Goal: Task Accomplishment & Management: Use online tool/utility

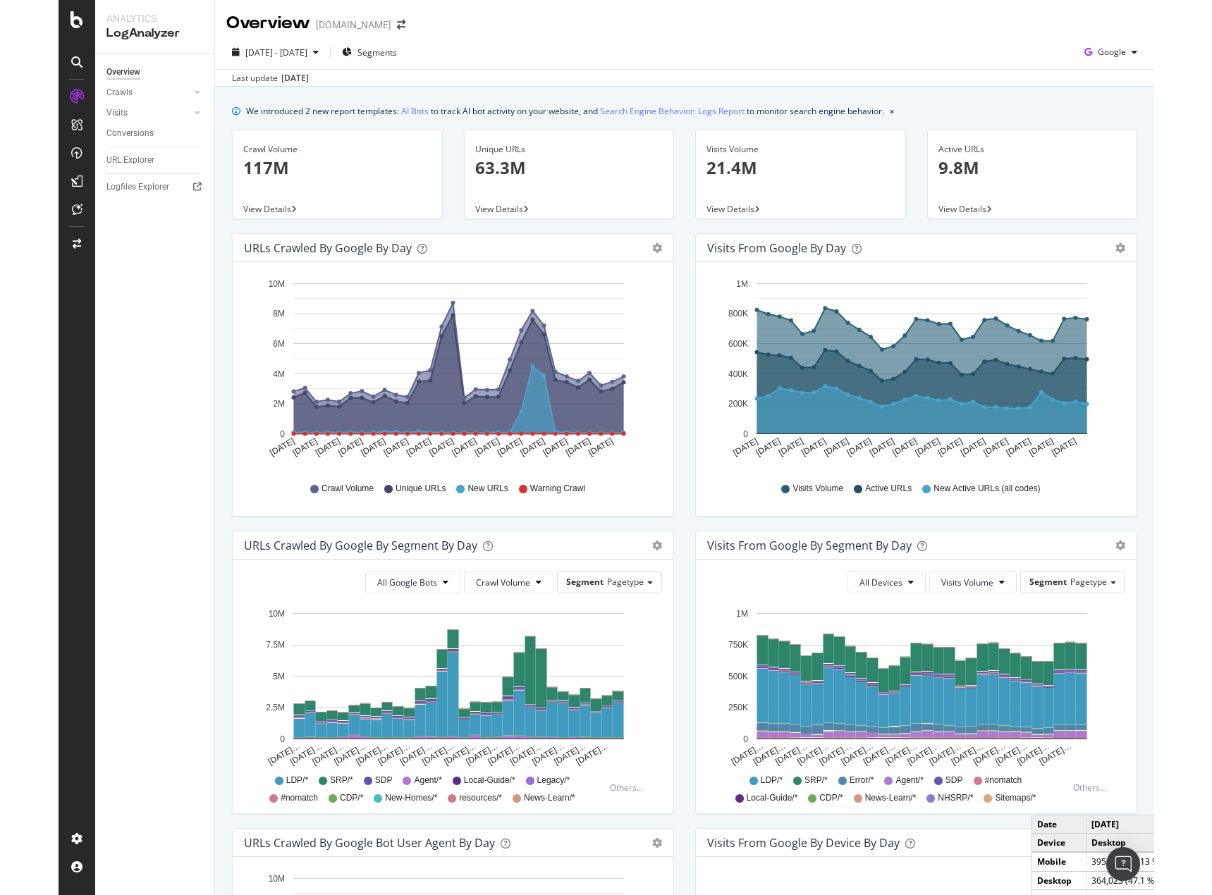
scroll to position [211, 0]
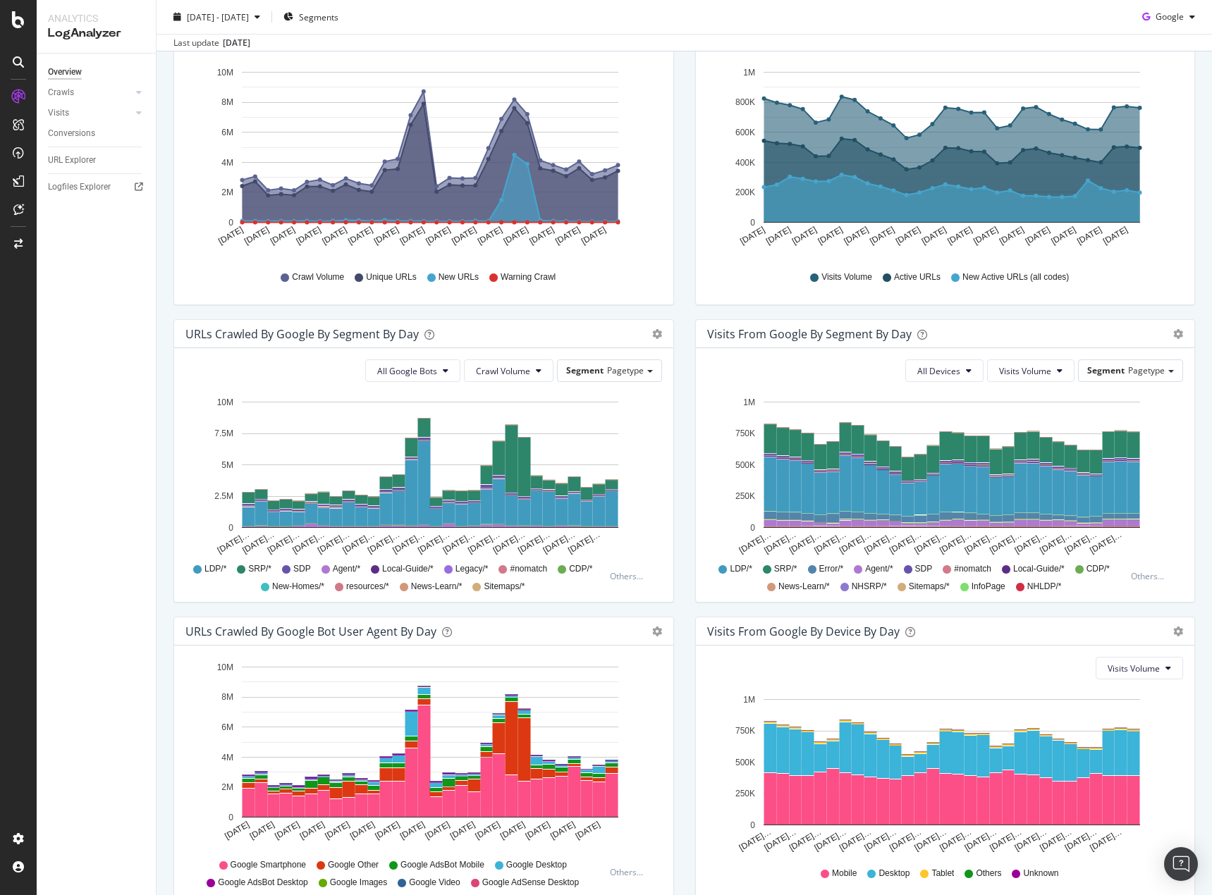
drag, startPoint x: 94, startPoint y: 731, endPoint x: 48, endPoint y: 762, distance: 55.9
click at [94, 731] on div "Overview Crawls Daily Distribution Segments Distribution HTTP Codes Resources V…" at bounding box center [96, 475] width 119 height 842
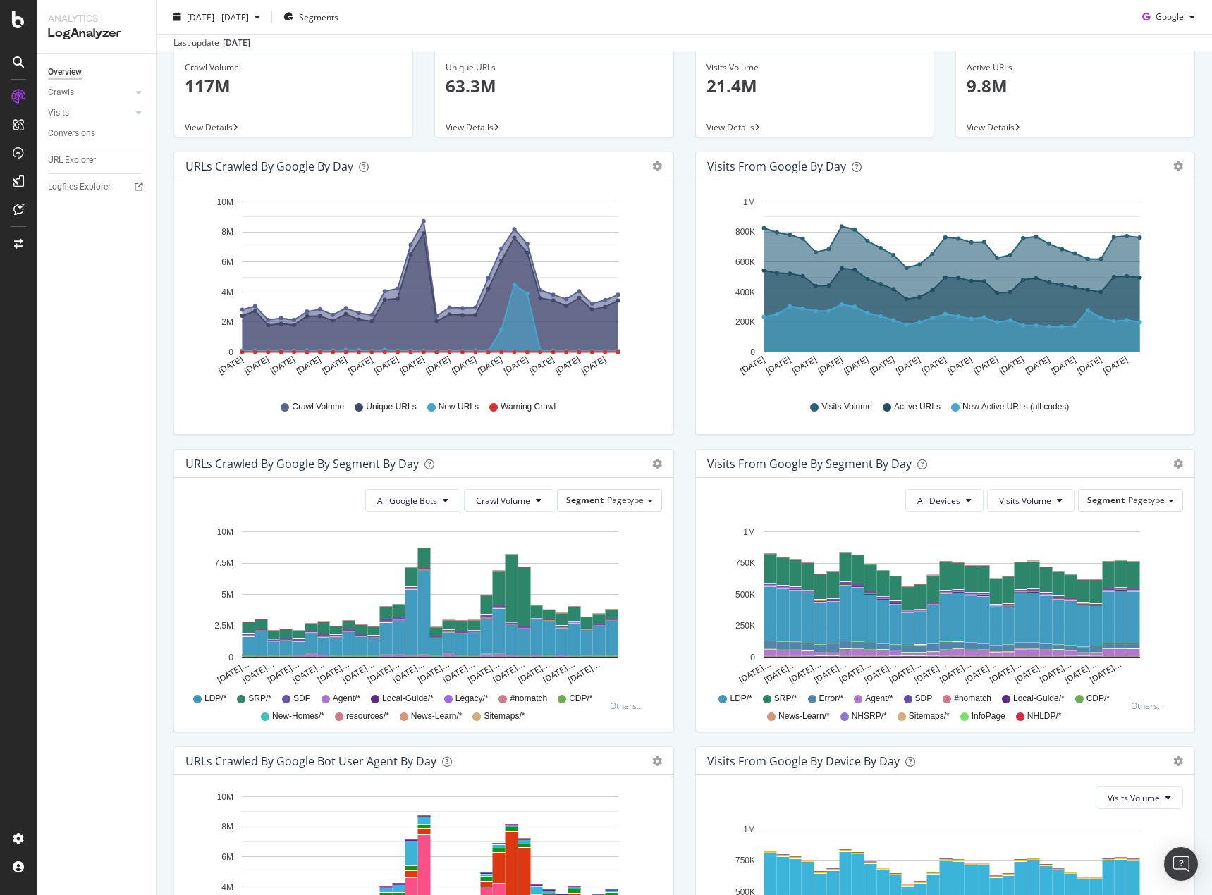
scroll to position [0, 0]
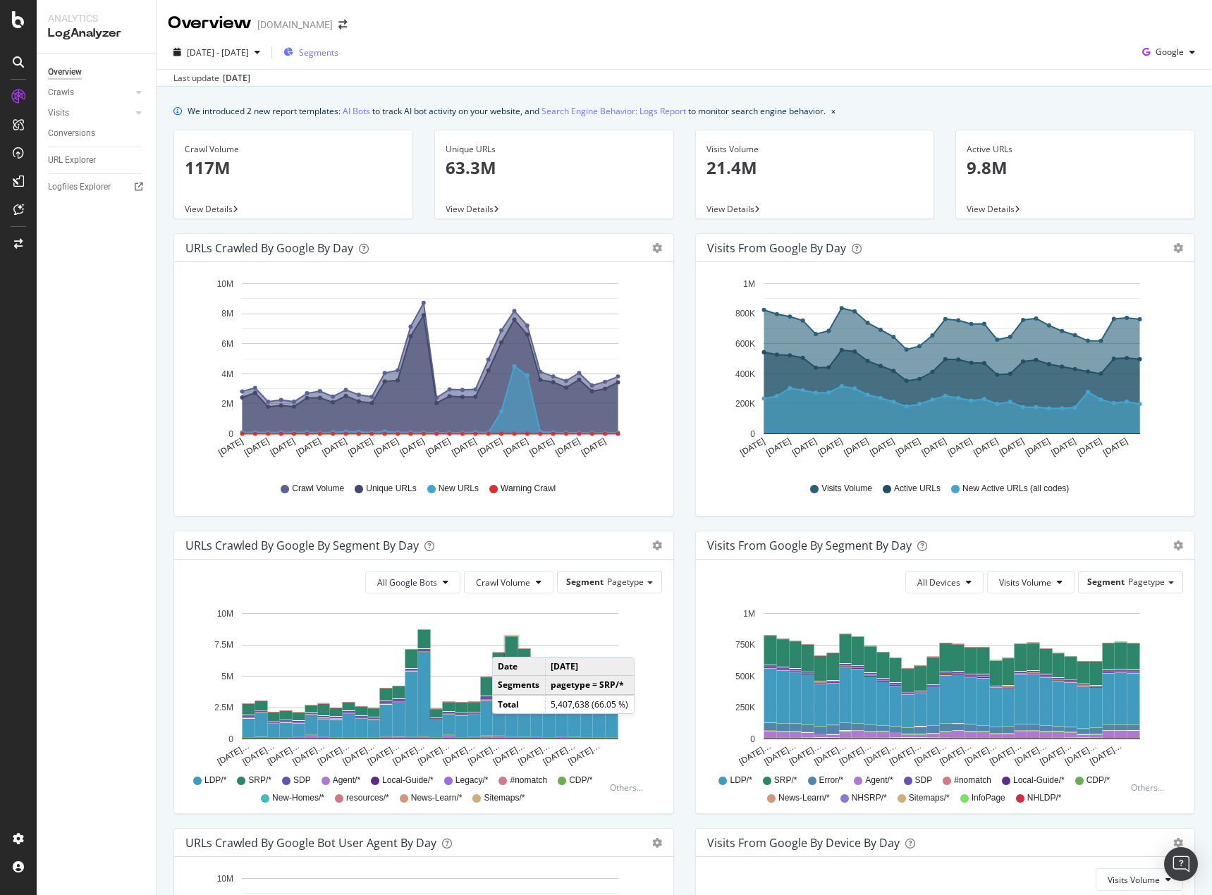
click at [338, 53] on span "Segments" at bounding box center [318, 53] width 39 height 12
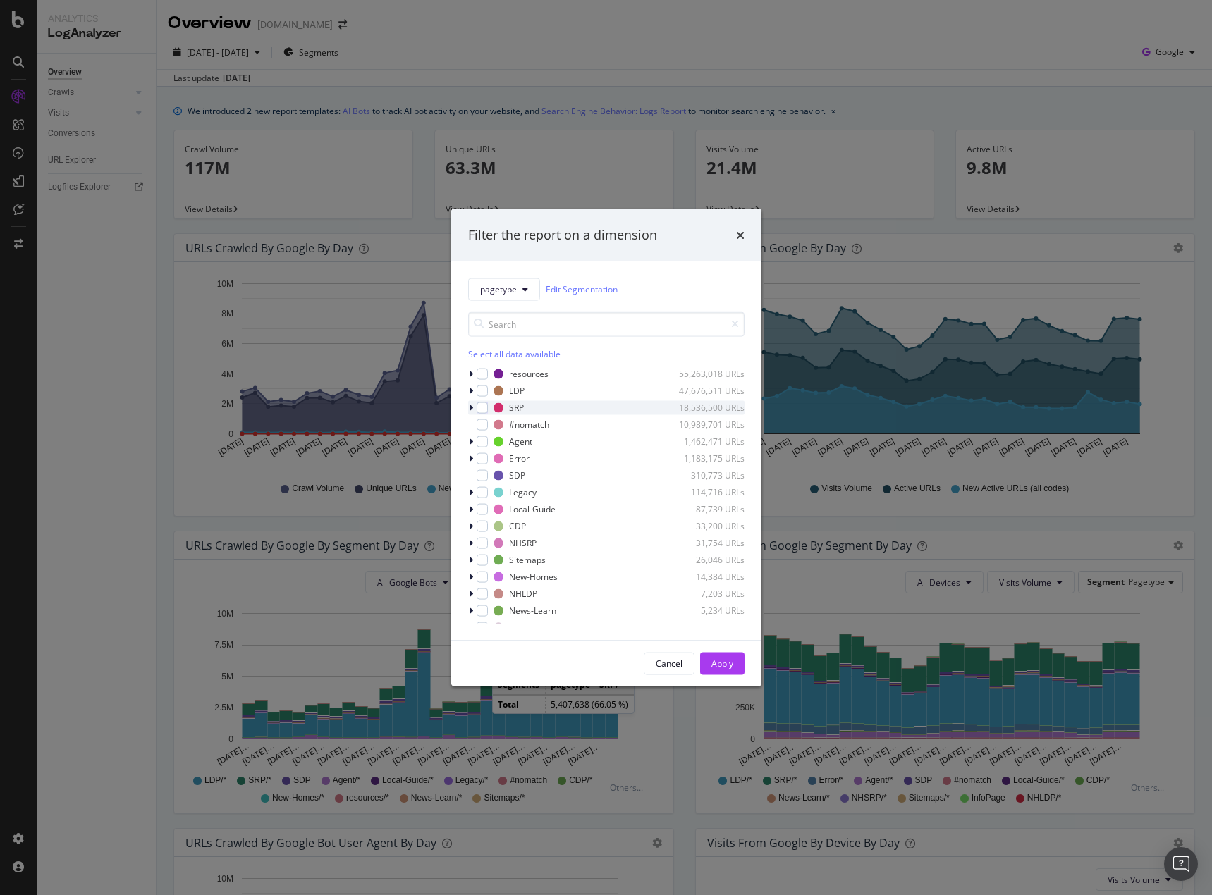
click at [470, 409] on icon "modal" at bounding box center [471, 407] width 4 height 8
click at [527, 462] on div "FilterPages" at bounding box center [539, 459] width 44 height 12
click at [716, 668] on div "Apply" at bounding box center [722, 664] width 22 height 12
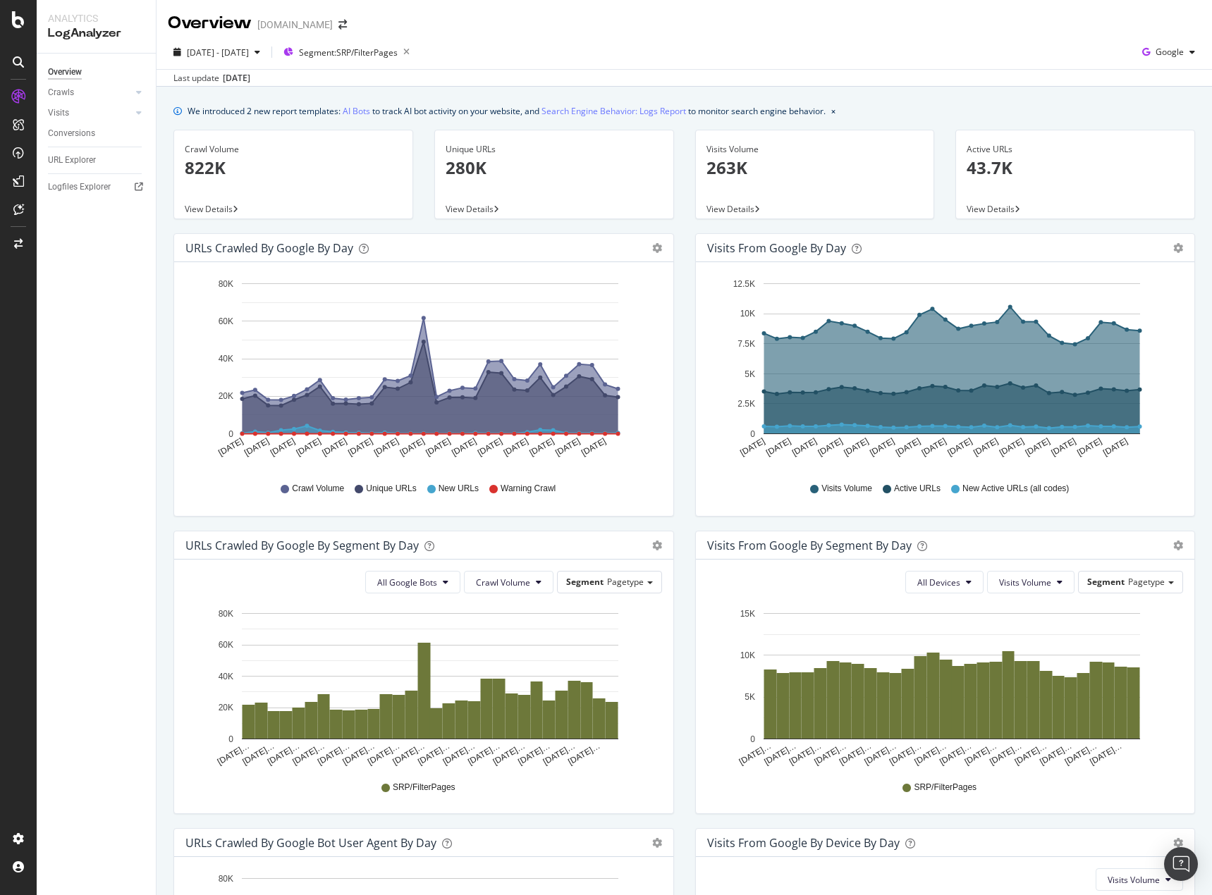
click at [219, 211] on span "View Details" at bounding box center [209, 209] width 48 height 12
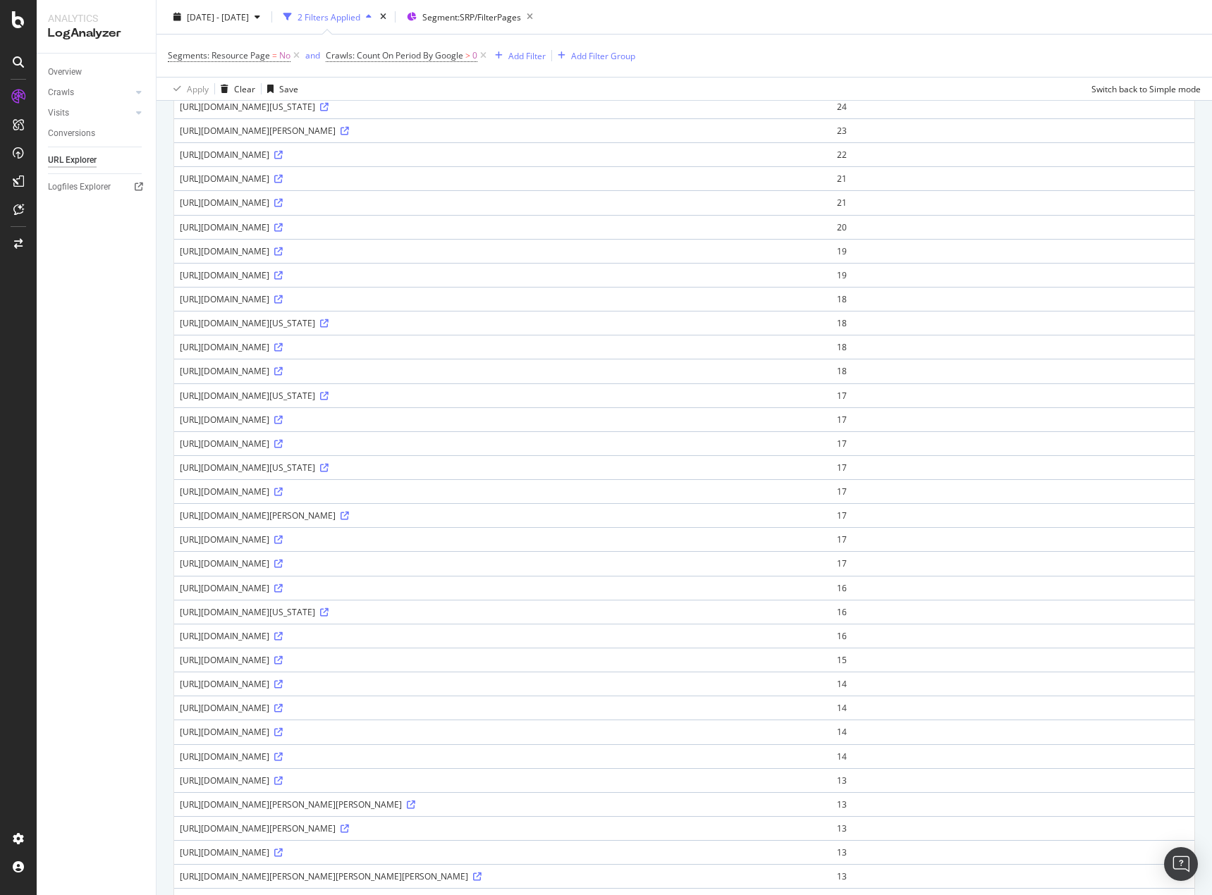
scroll to position [634, 0]
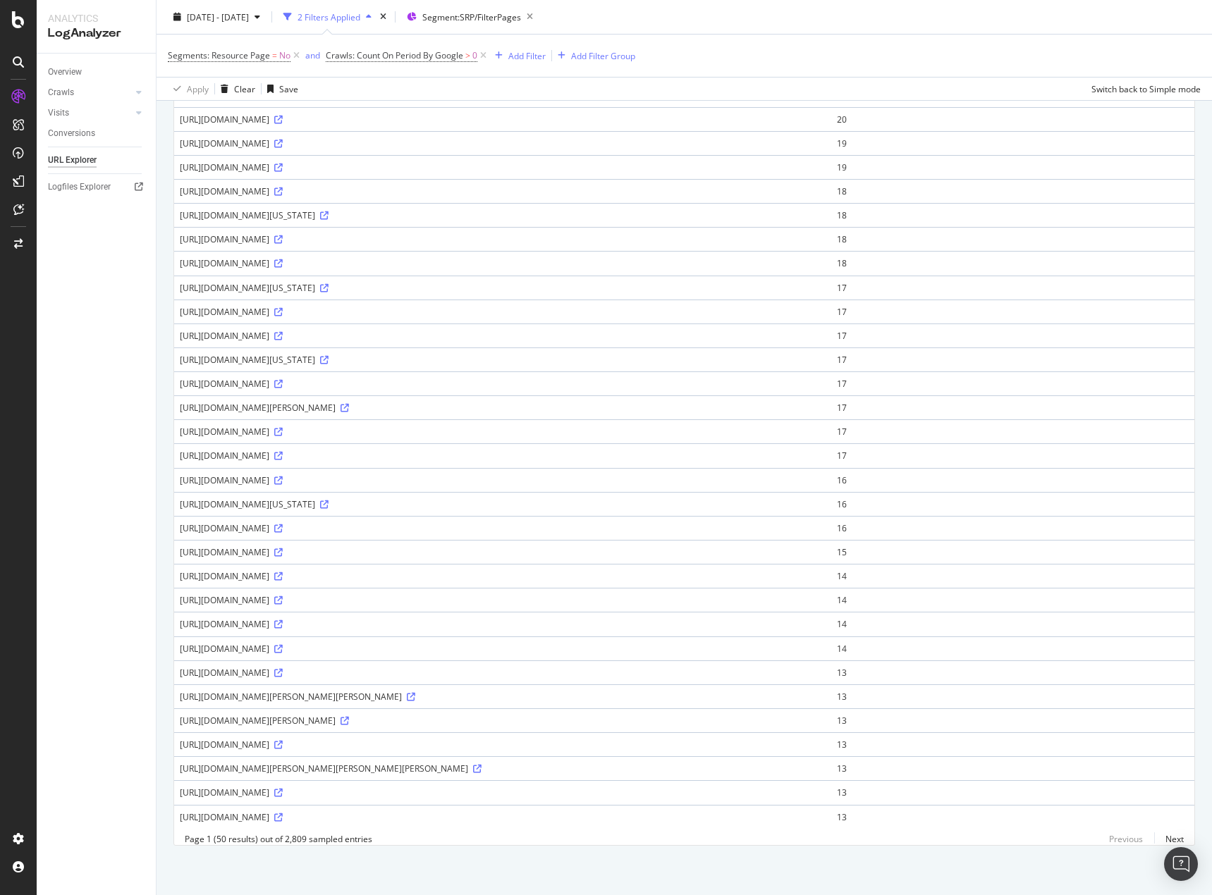
click at [111, 721] on div "Overview Crawls Daily Distribution Segments Distribution HTTP Codes Resources V…" at bounding box center [96, 475] width 119 height 842
click at [87, 508] on div "Overview Crawls Daily Distribution Segments Distribution HTTP Codes Resources V…" at bounding box center [96, 475] width 119 height 842
click at [53, 441] on div "Overview Crawls Daily Distribution Segments Distribution HTTP Codes Resources V…" at bounding box center [96, 475] width 119 height 842
